Goal: Information Seeking & Learning: Learn about a topic

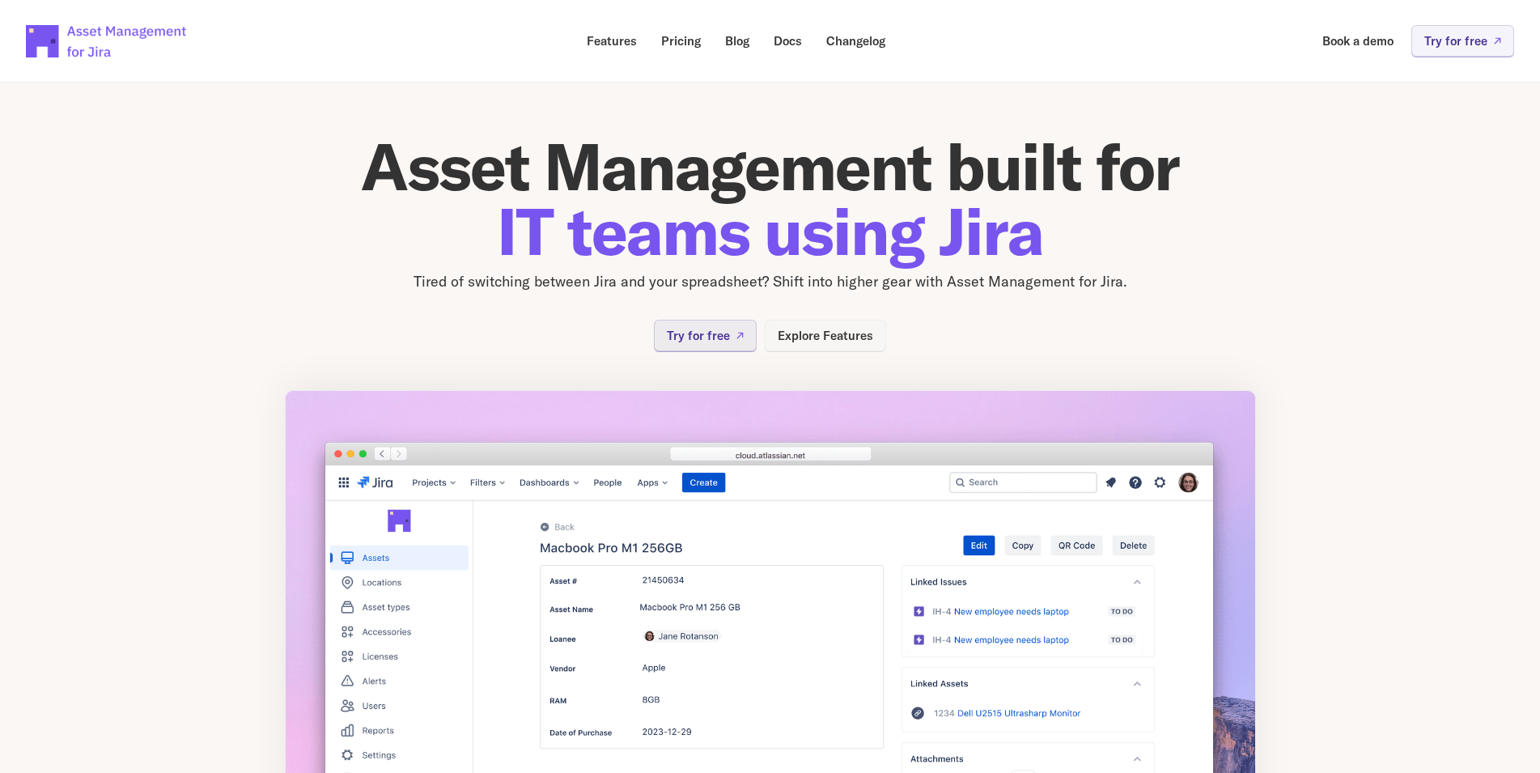
click at [820, 329] on p "Explore Features" at bounding box center [826, 335] width 96 height 12
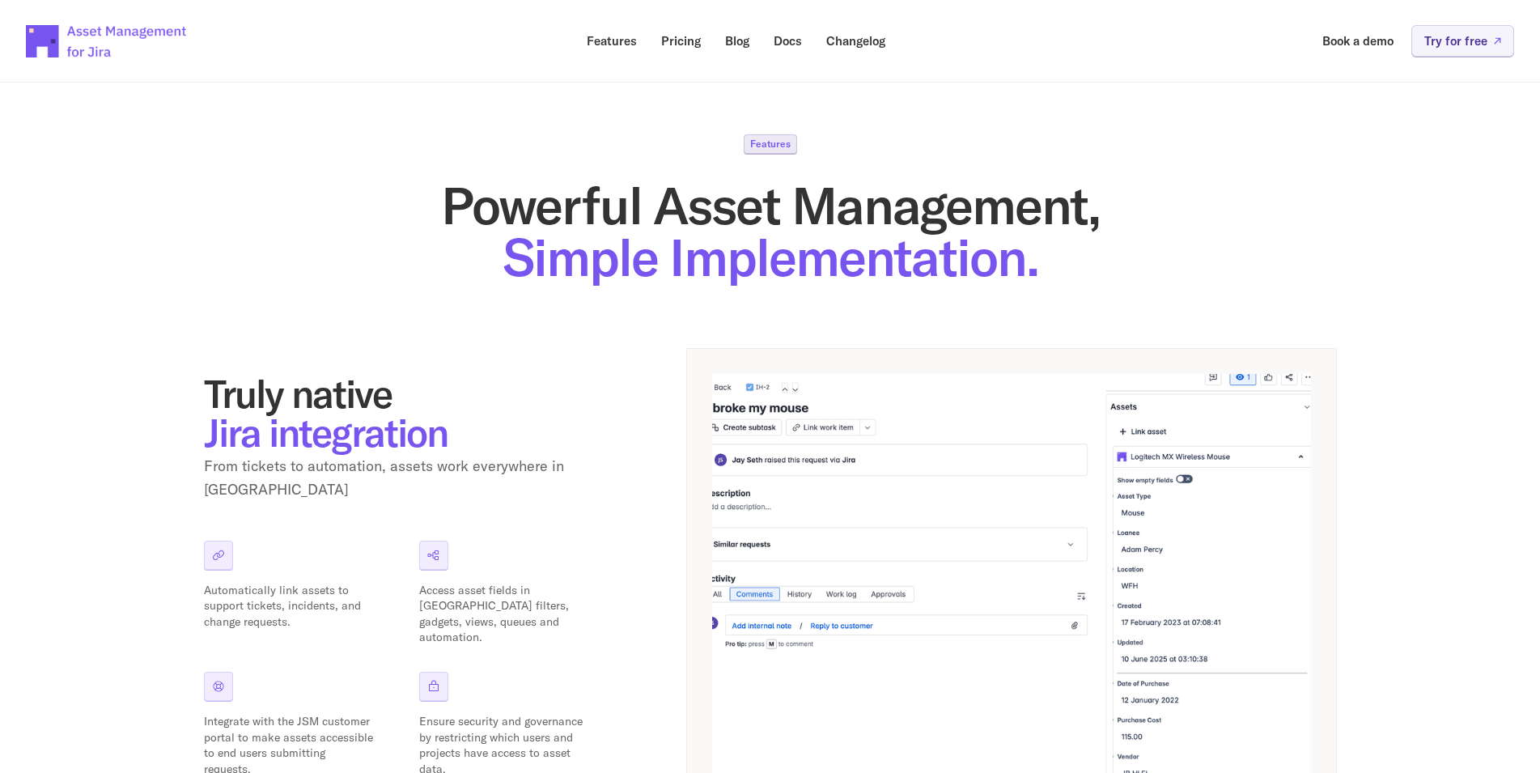
click at [775, 145] on p "Features" at bounding box center [770, 144] width 40 height 10
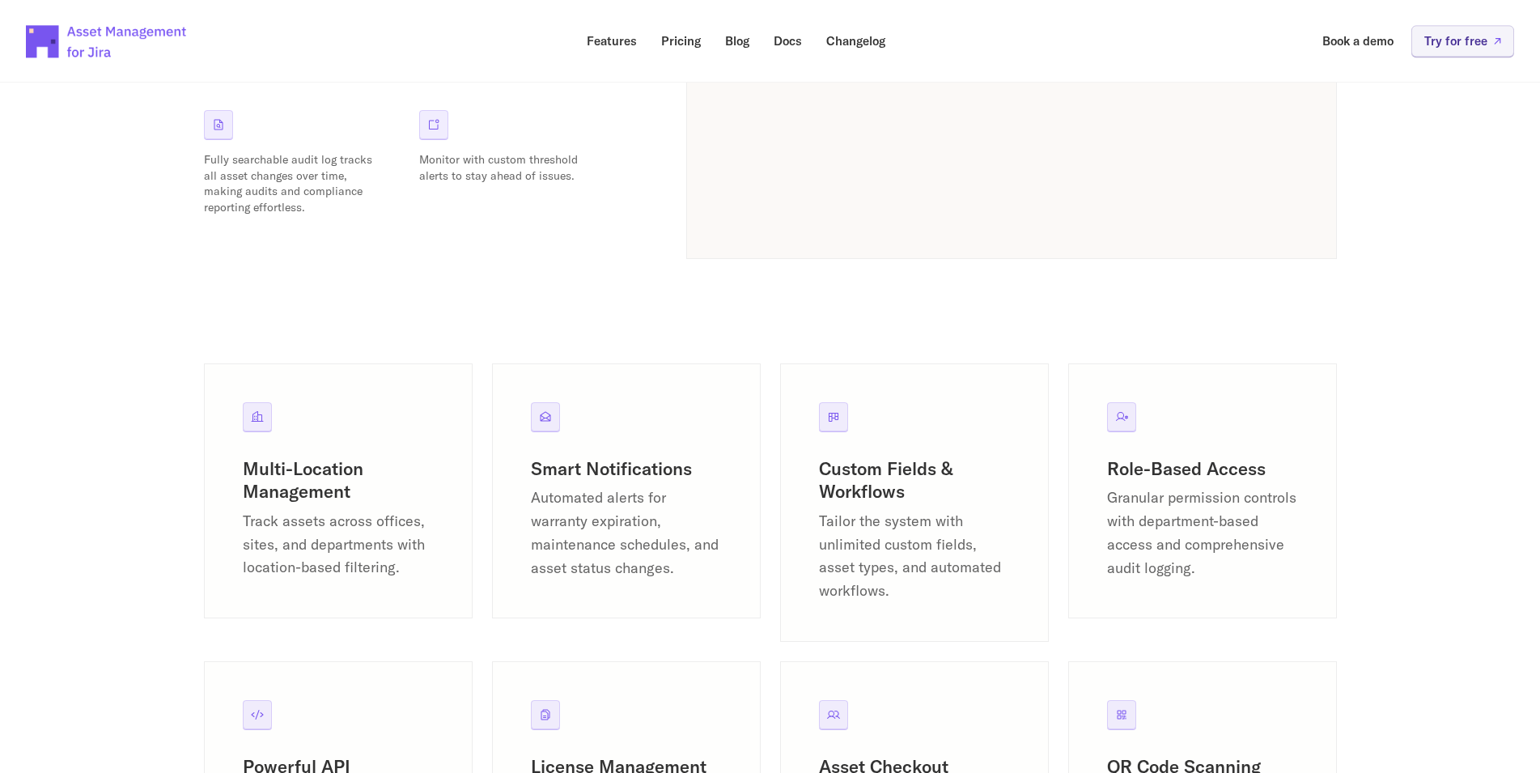
scroll to position [1899, 0]
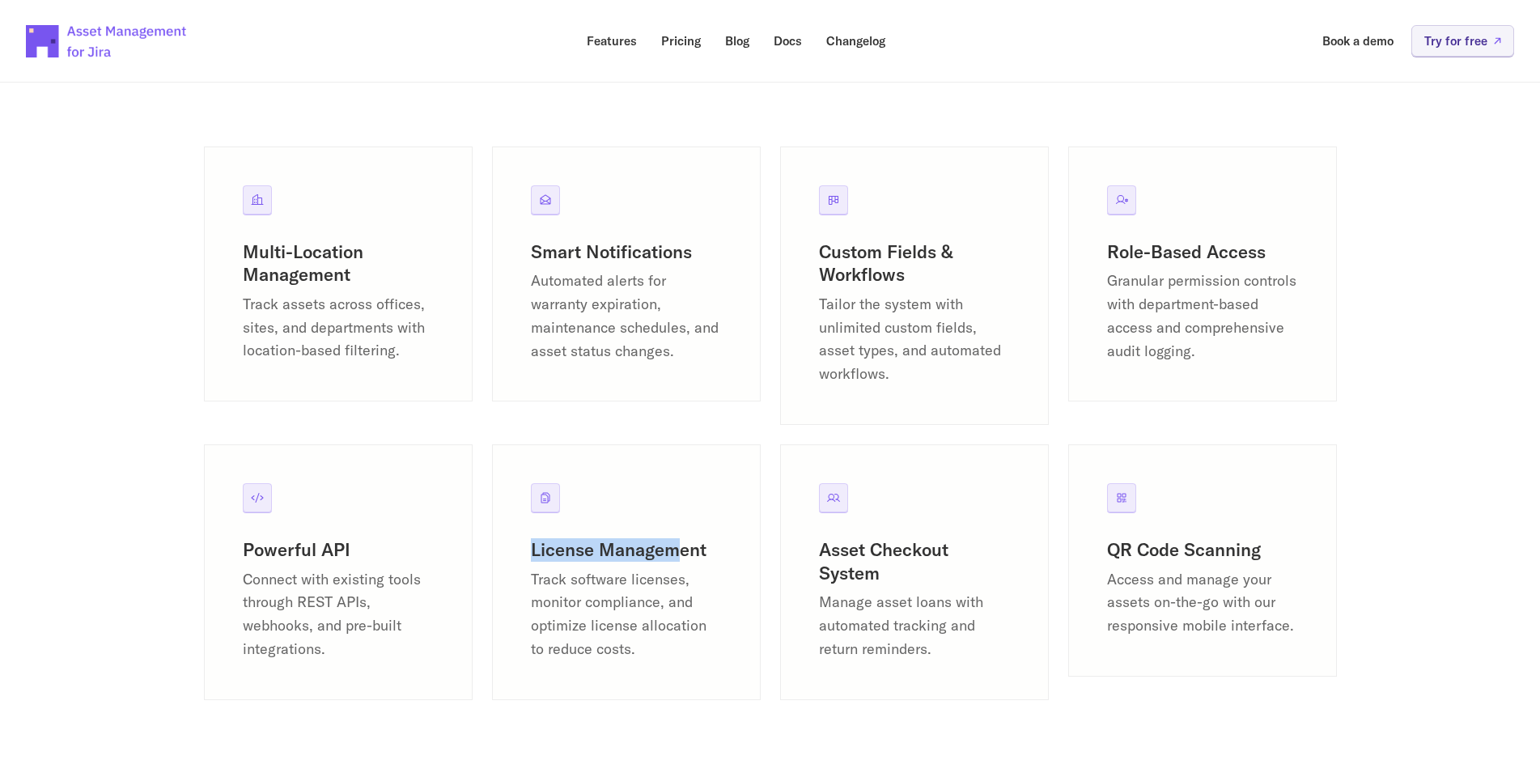
drag, startPoint x: 533, startPoint y: 552, endPoint x: 673, endPoint y: 558, distance: 141.0
click at [673, 558] on h3 "License Management" at bounding box center [626, 549] width 191 height 23
drag, startPoint x: 1111, startPoint y: 546, endPoint x: 1266, endPoint y: 554, distance: 154.8
click at [1266, 554] on h3 "QR Code Scanning" at bounding box center [1202, 549] width 191 height 23
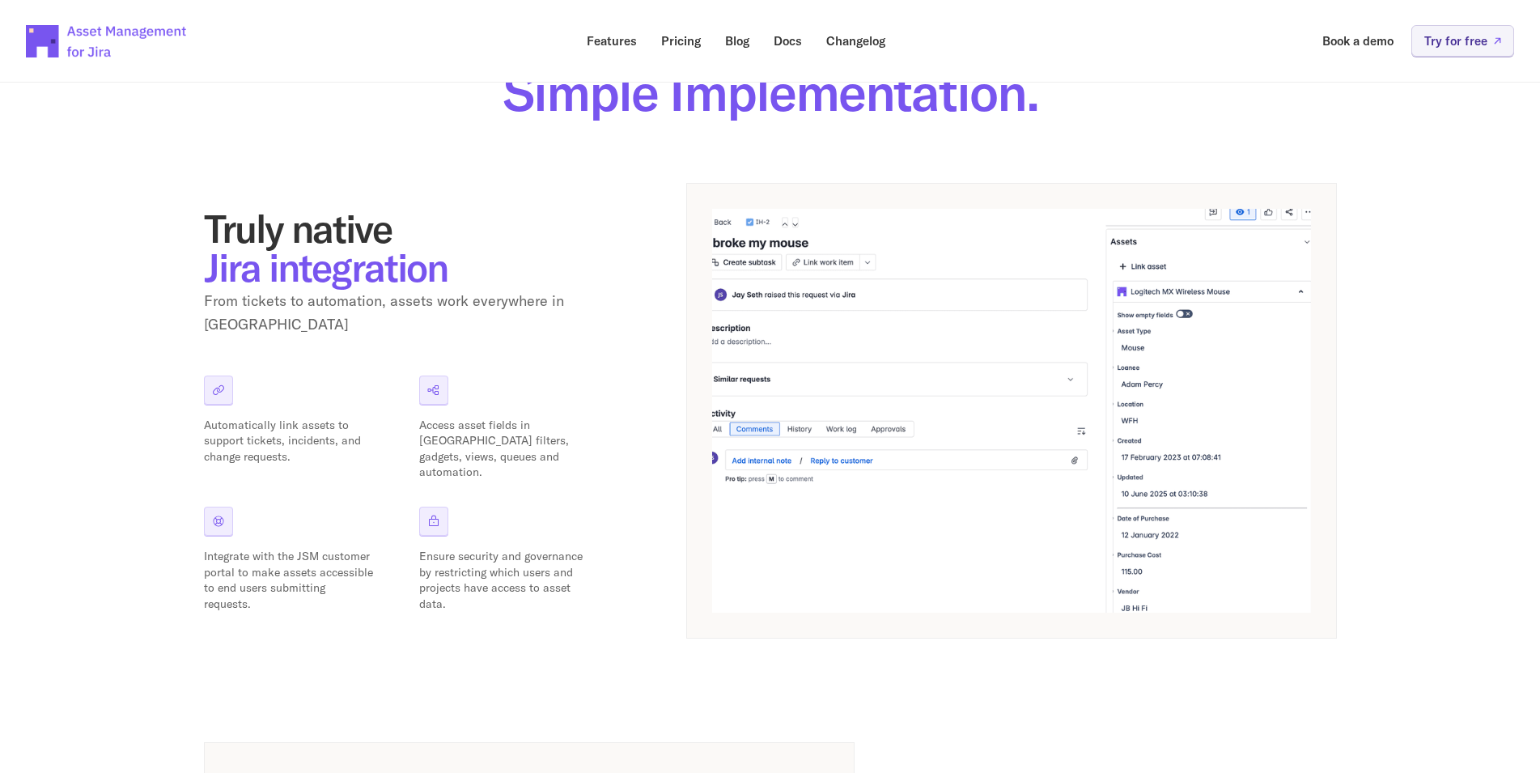
scroll to position [0, 0]
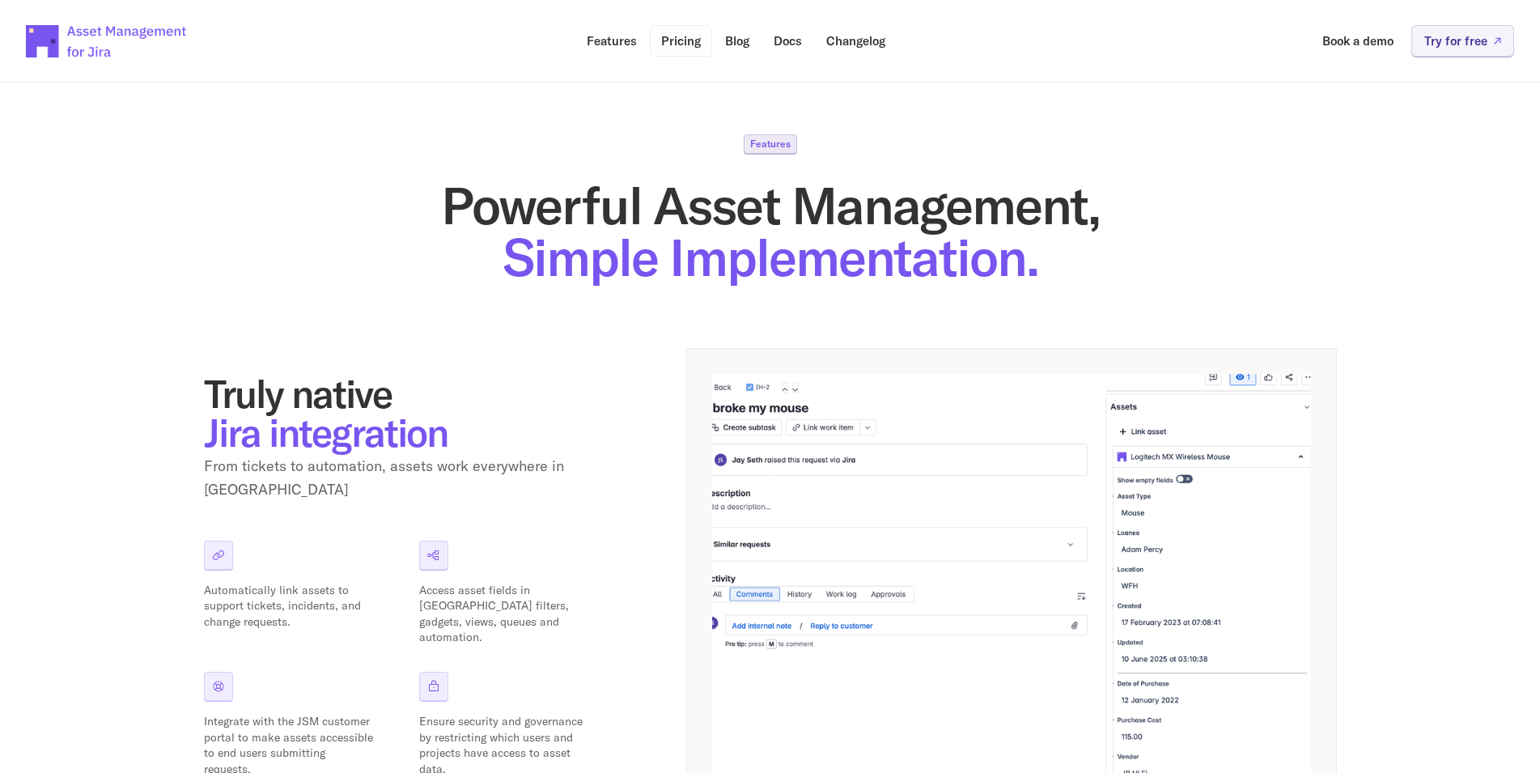
click at [675, 40] on p "Pricing" at bounding box center [681, 41] width 40 height 12
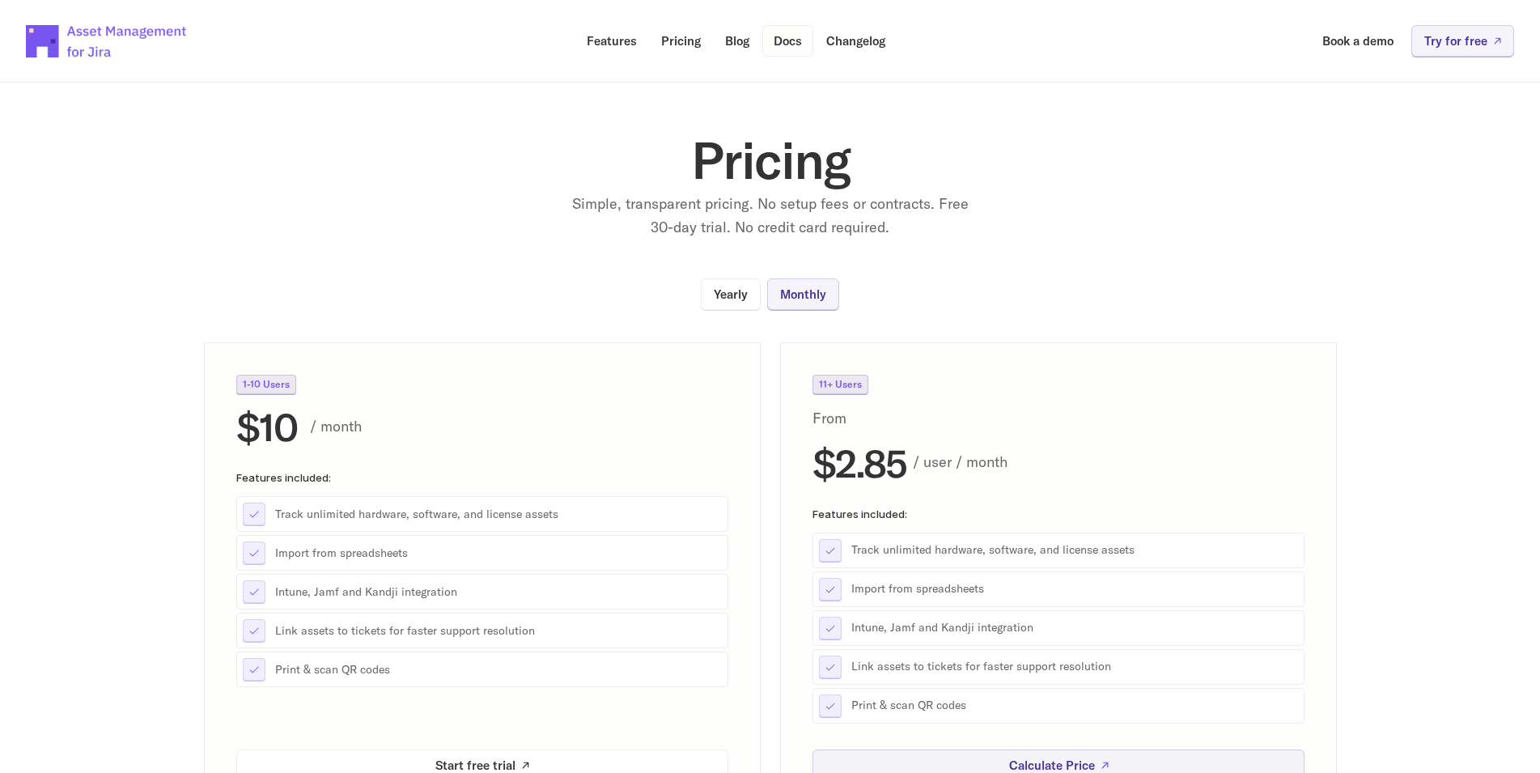
click at [788, 40] on p "Docs" at bounding box center [788, 41] width 28 height 12
